Goal: Task Accomplishment & Management: Manage account settings

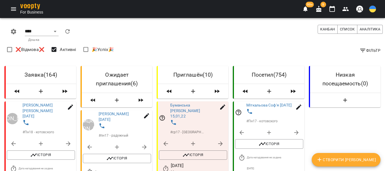
select select "**********"
click at [15, 10] on icon "Menu" at bounding box center [13, 8] width 5 height 3
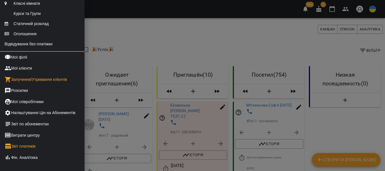
scroll to position [141, 0]
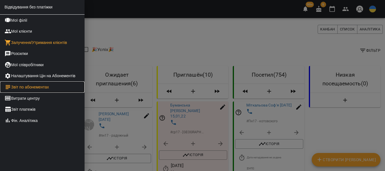
click at [49, 93] on link "Звіт по абонементах" at bounding box center [42, 86] width 85 height 11
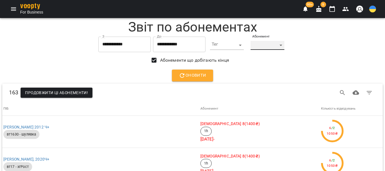
click at [280, 45] on div "​" at bounding box center [267, 45] width 34 height 9
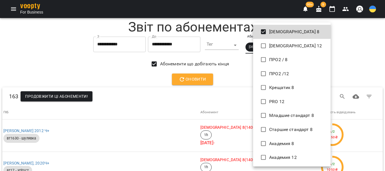
click at [228, 68] on div at bounding box center [192, 85] width 385 height 171
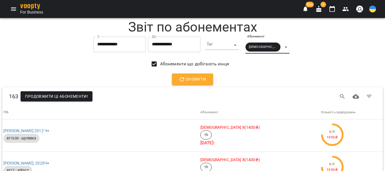
click at [186, 81] on span "Оновити" at bounding box center [193, 79] width 28 height 7
click at [282, 48] on div "[DEMOGRAPHIC_DATA] 8" at bounding box center [267, 47] width 44 height 13
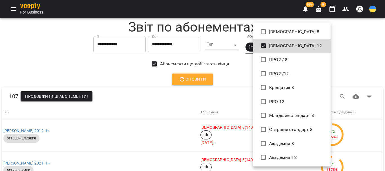
click at [242, 70] on div at bounding box center [192, 85] width 385 height 171
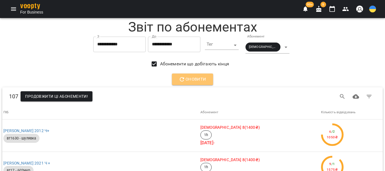
click at [185, 78] on span "Оновити" at bounding box center [193, 79] width 28 height 7
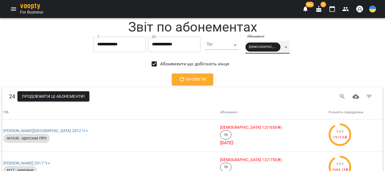
click at [284, 47] on div "[DEMOGRAPHIC_DATA] 12" at bounding box center [267, 47] width 44 height 13
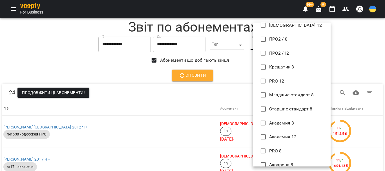
scroll to position [28, 0]
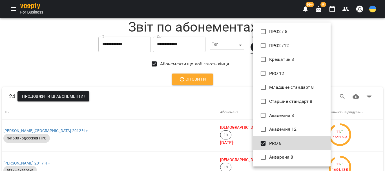
click at [227, 80] on div at bounding box center [192, 85] width 385 height 171
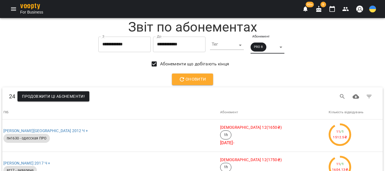
click at [194, 81] on span "Оновити" at bounding box center [193, 79] width 28 height 7
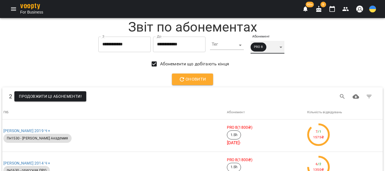
click at [284, 46] on div "PRO 8" at bounding box center [267, 47] width 34 height 13
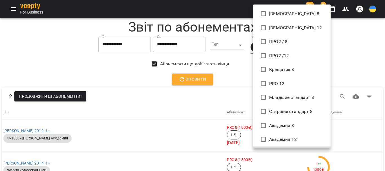
scroll to position [12, 0]
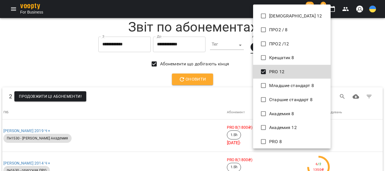
click at [228, 71] on div at bounding box center [192, 85] width 385 height 171
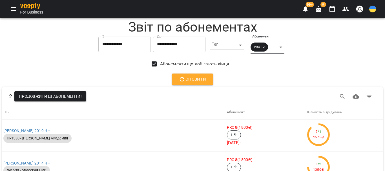
click at [191, 81] on span "Оновити" at bounding box center [193, 79] width 28 height 7
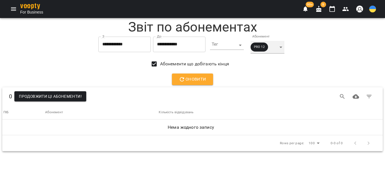
click at [283, 48] on div "PRO 12" at bounding box center [267, 47] width 34 height 13
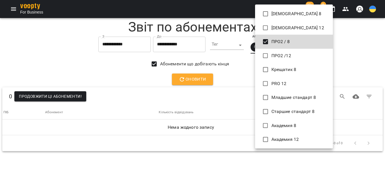
click at [235, 74] on div at bounding box center [192, 85] width 385 height 171
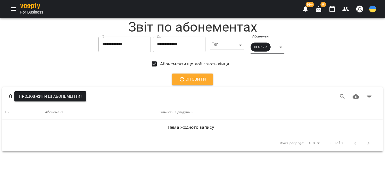
click at [190, 80] on span "Оновити" at bounding box center [193, 79] width 28 height 7
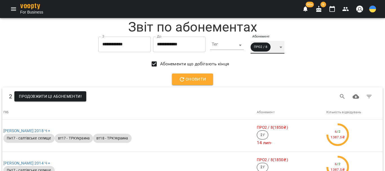
click at [283, 46] on div "ПРО2 / 8" at bounding box center [267, 47] width 34 height 13
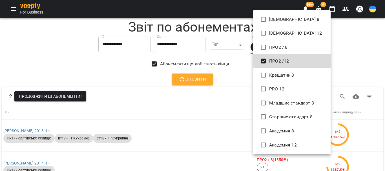
click at [229, 76] on div at bounding box center [192, 85] width 385 height 171
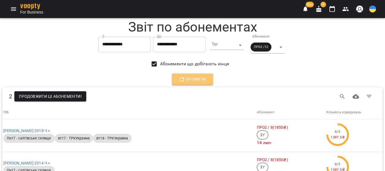
click at [203, 81] on span "Оновити" at bounding box center [193, 79] width 28 height 7
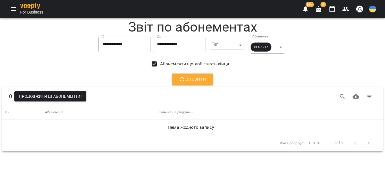
click at [196, 78] on span "Оновити" at bounding box center [193, 79] width 28 height 7
click at [284, 46] on div "ПРО2 /12" at bounding box center [267, 47] width 34 height 13
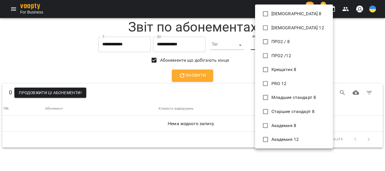
click at [235, 68] on div at bounding box center [192, 85] width 385 height 171
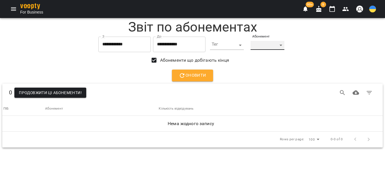
click at [284, 44] on div "​" at bounding box center [267, 45] width 34 height 9
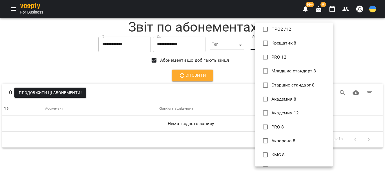
scroll to position [98, 0]
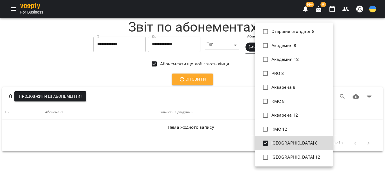
click at [238, 108] on div at bounding box center [192, 85] width 385 height 171
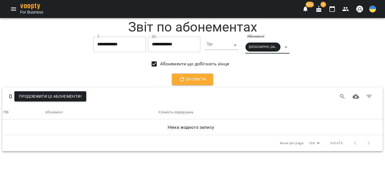
click at [198, 81] on span "Оновити" at bounding box center [193, 79] width 28 height 7
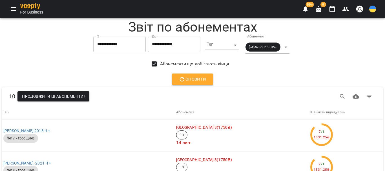
click at [198, 81] on span "Оновити" at bounding box center [193, 79] width 28 height 7
click at [282, 46] on div "[GEOGRAPHIC_DATA] 8" at bounding box center [267, 47] width 44 height 13
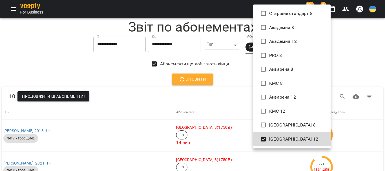
click at [235, 76] on div at bounding box center [192, 85] width 385 height 171
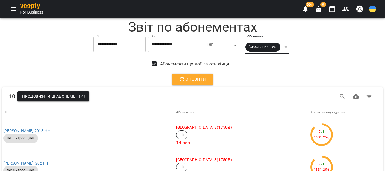
click at [201, 79] on span "Оновити" at bounding box center [193, 79] width 28 height 7
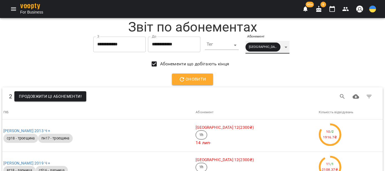
click at [284, 46] on div "[GEOGRAPHIC_DATA] 12" at bounding box center [267, 47] width 44 height 13
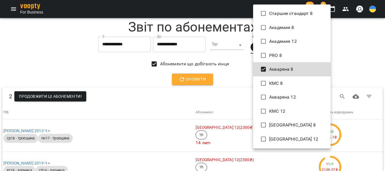
click at [235, 67] on div at bounding box center [192, 85] width 385 height 171
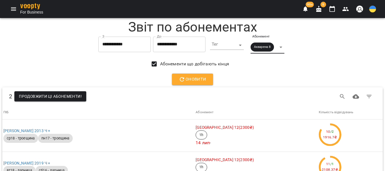
click at [193, 83] on span "Оновити" at bounding box center [193, 79] width 28 height 7
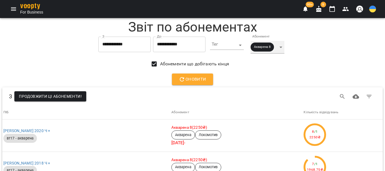
click at [281, 46] on div "Акварена 8" at bounding box center [267, 47] width 34 height 13
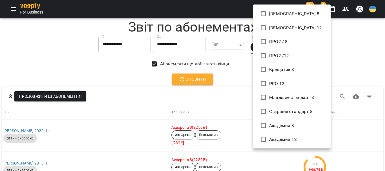
scroll to position [91, 0]
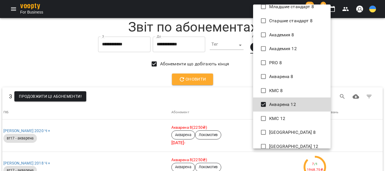
click at [229, 76] on div at bounding box center [192, 85] width 385 height 171
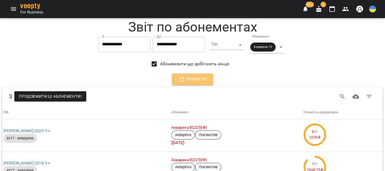
click at [200, 82] on span "Оновити" at bounding box center [193, 79] width 28 height 7
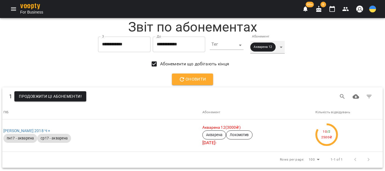
click at [282, 46] on div "Акварена 12" at bounding box center [267, 47] width 34 height 13
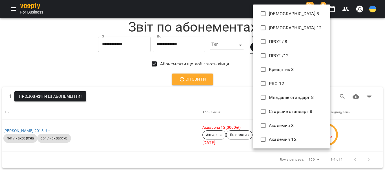
scroll to position [98, 0]
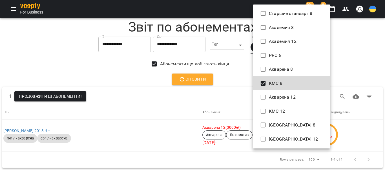
click at [228, 80] on div at bounding box center [192, 85] width 385 height 171
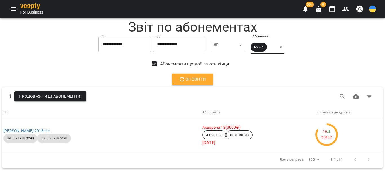
click at [186, 80] on span "Оновити" at bounding box center [193, 79] width 28 height 7
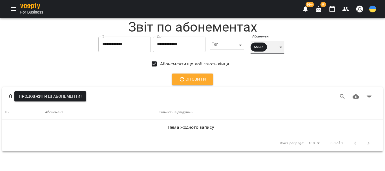
click at [284, 47] on div "КМС 8" at bounding box center [267, 47] width 34 height 13
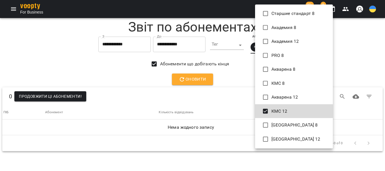
click at [227, 77] on div at bounding box center [192, 85] width 385 height 171
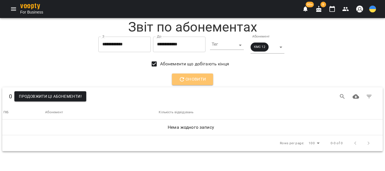
click at [207, 80] on button "Оновити" at bounding box center [192, 80] width 41 height 12
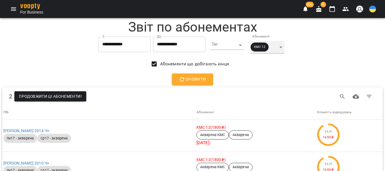
click at [283, 47] on div "КМС 12" at bounding box center [267, 47] width 34 height 13
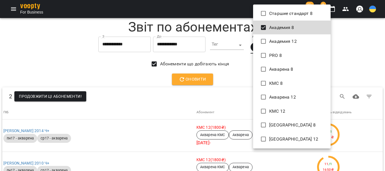
click at [228, 79] on div at bounding box center [192, 85] width 385 height 171
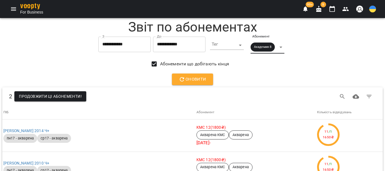
click at [190, 82] on span "Оновити" at bounding box center [193, 79] width 28 height 7
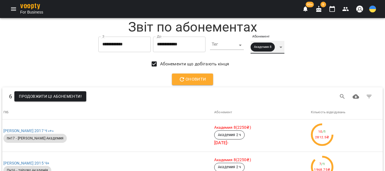
click at [282, 46] on div "Академия 8" at bounding box center [267, 47] width 34 height 13
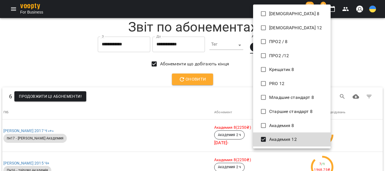
click at [233, 77] on div at bounding box center [192, 85] width 385 height 171
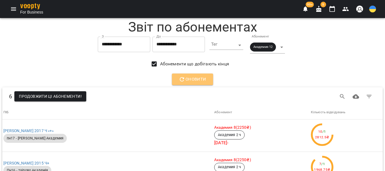
click at [203, 83] on span "Оновити" at bounding box center [193, 79] width 28 height 7
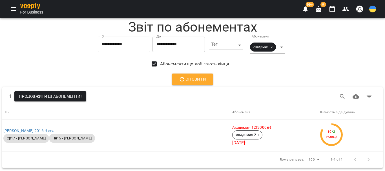
click at [13, 10] on icon "Menu" at bounding box center [13, 8] width 5 height 3
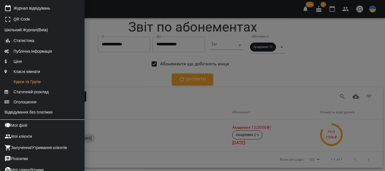
scroll to position [113, 0]
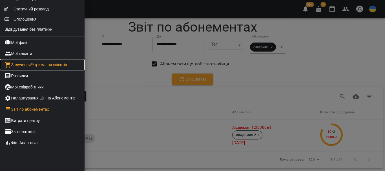
click at [48, 70] on link "Залучення/Утримання клієнтів" at bounding box center [42, 64] width 85 height 11
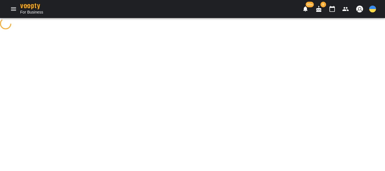
select select "**********"
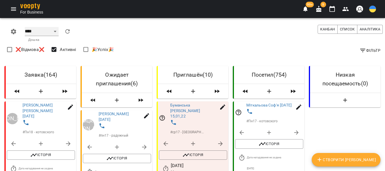
click at [53, 33] on select "**** ****** ******* ******** *****" at bounding box center [42, 31] width 34 height 9
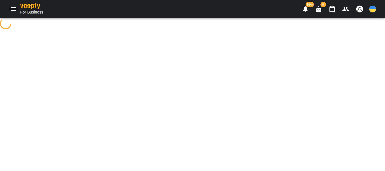
select select "**********"
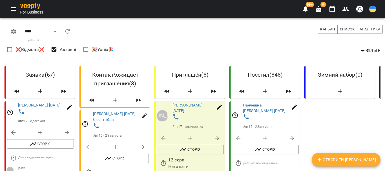
click at [360, 49] on icon "button" at bounding box center [362, 50] width 7 height 7
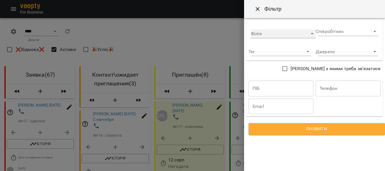
click at [295, 33] on div "​" at bounding box center [283, 33] width 65 height 9
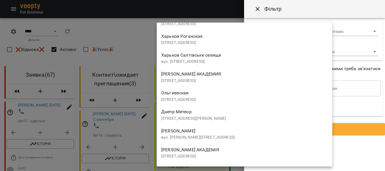
scroll to position [871, 0]
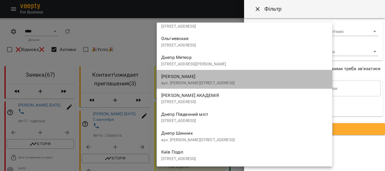
click at [209, 78] on div "[PERSON_NAME] вул. [PERSON_NAME][STREET_ADDRESS]" at bounding box center [244, 79] width 167 height 13
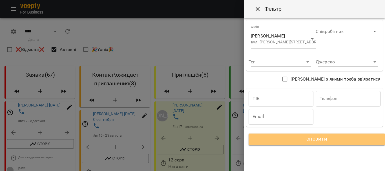
click at [325, 137] on span "Оновити" at bounding box center [316, 139] width 123 height 7
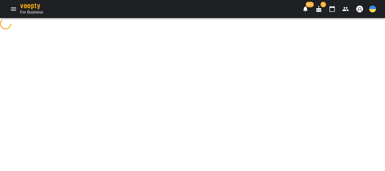
select select "**********"
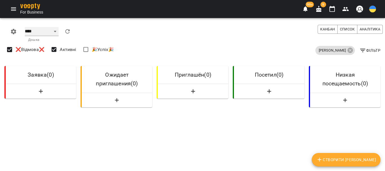
drag, startPoint x: 54, startPoint y: 32, endPoint x: 53, endPoint y: 35, distance: 3.3
click at [54, 32] on select "**** ****** ******* ******** *****" at bounding box center [42, 31] width 34 height 9
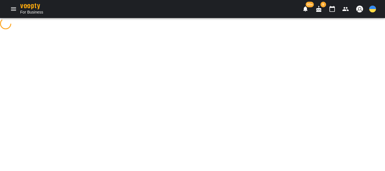
select select "**********"
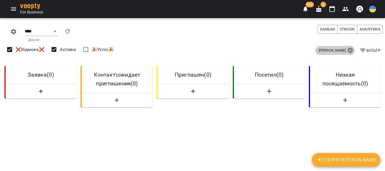
click at [347, 49] on icon at bounding box center [350, 50] width 7 height 7
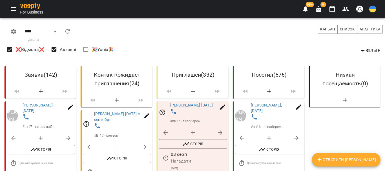
click at [359, 49] on icon "button" at bounding box center [362, 50] width 7 height 7
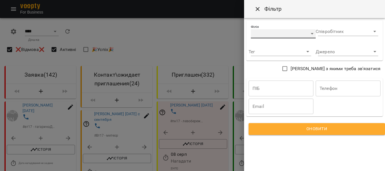
click at [306, 35] on div "​" at bounding box center [283, 33] width 65 height 9
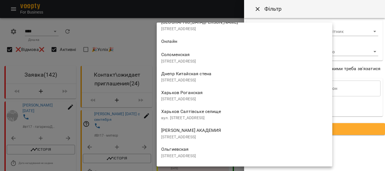
scroll to position [871, 0]
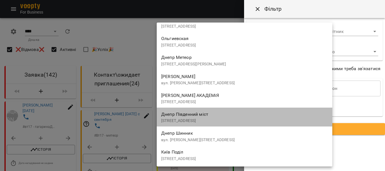
click at [208, 116] on span "Днепр Південний міст" at bounding box center [184, 114] width 47 height 5
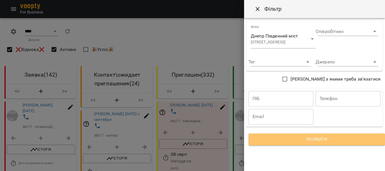
click at [279, 139] on span "Оновити" at bounding box center [316, 139] width 123 height 7
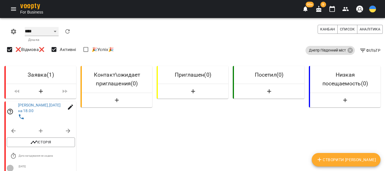
click at [35, 30] on select "**** ****** ******* ******** *****" at bounding box center [42, 31] width 34 height 9
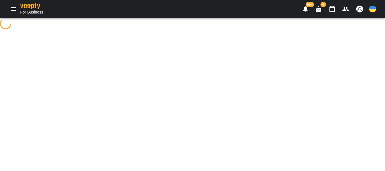
select select "**********"
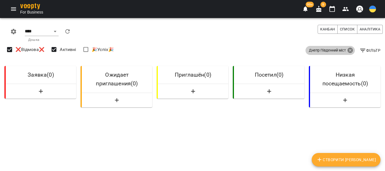
click at [348, 50] on icon at bounding box center [350, 51] width 6 height 6
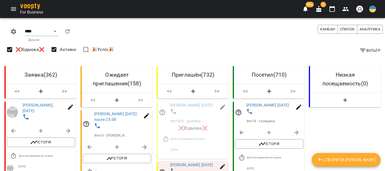
click at [359, 50] on icon "button" at bounding box center [362, 50] width 7 height 7
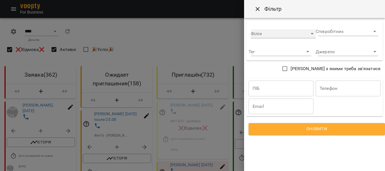
click at [302, 35] on div "​" at bounding box center [283, 33] width 65 height 9
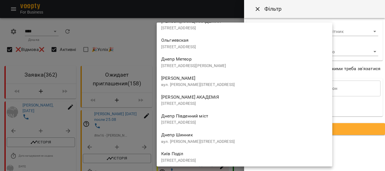
scroll to position [871, 0]
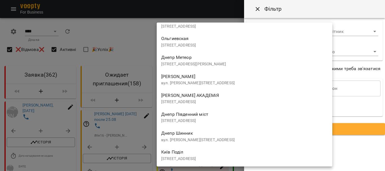
click at [203, 153] on div "Київ Поділ [STREET_ADDRESS]" at bounding box center [244, 154] width 167 height 13
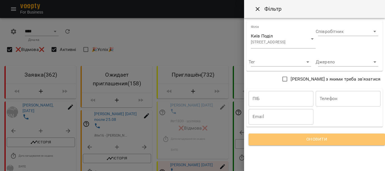
click at [281, 136] on span "Оновити" at bounding box center [316, 139] width 123 height 7
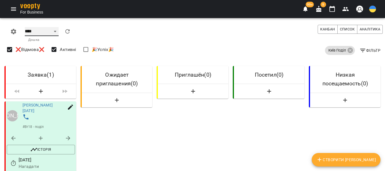
drag, startPoint x: 57, startPoint y: 32, endPoint x: 52, endPoint y: 35, distance: 5.8
click at [57, 32] on select "**** ****** ******* ******** *****" at bounding box center [42, 31] width 34 height 9
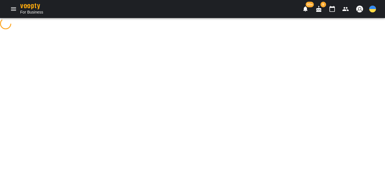
select select "**********"
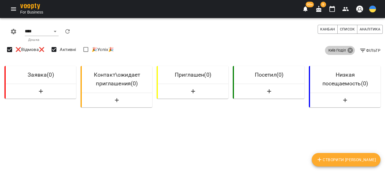
click at [347, 51] on icon at bounding box center [350, 51] width 6 height 6
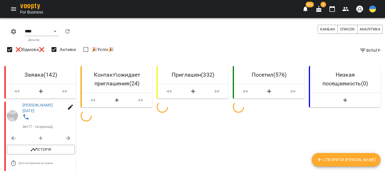
click at [359, 48] on icon "button" at bounding box center [362, 50] width 7 height 7
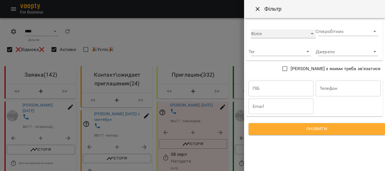
click at [275, 32] on div "​" at bounding box center [283, 33] width 65 height 9
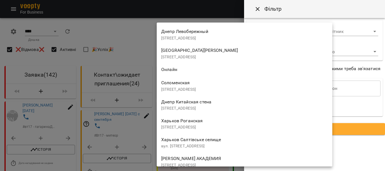
scroll to position [871, 0]
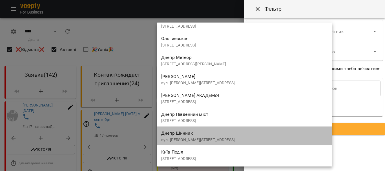
click at [215, 136] on div "Днепр Шинник вул. [PERSON_NAME][STREET_ADDRESS]" at bounding box center [244, 135] width 167 height 13
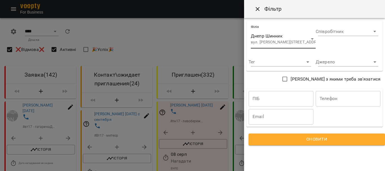
click at [277, 138] on span "Оновити" at bounding box center [316, 139] width 123 height 7
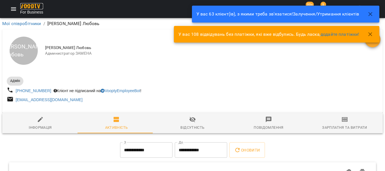
click at [34, 6] on img at bounding box center [30, 6] width 20 height 6
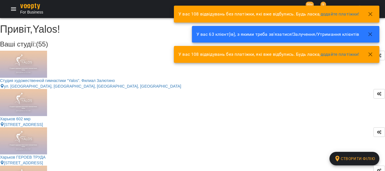
scroll to position [775, 0]
